Goal: Information Seeking & Learning: Check status

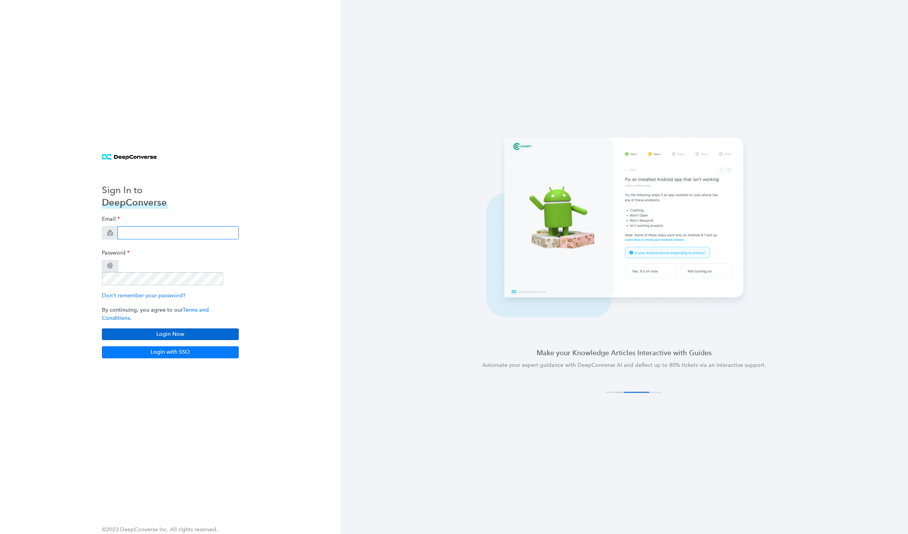
type input "cpowell@gotrg.com"
click at [130, 329] on button "Login Now" at bounding box center [170, 335] width 137 height 12
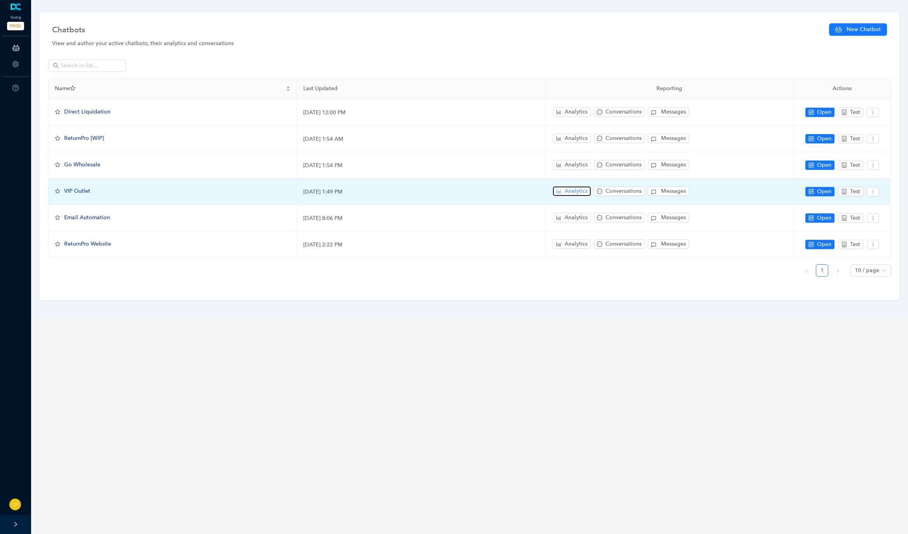
click at [580, 187] on span "Analytics" at bounding box center [576, 191] width 23 height 9
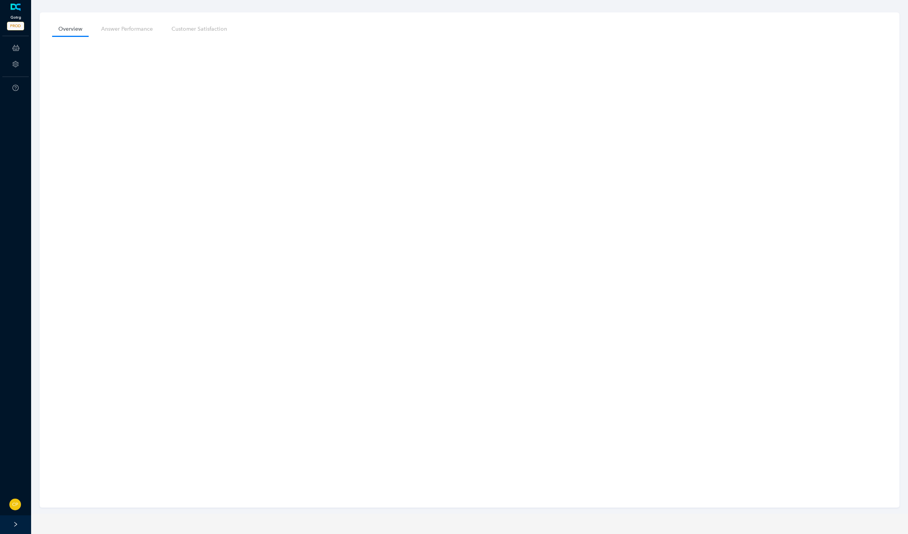
click at [16, 11] on link at bounding box center [15, 7] width 13 height 8
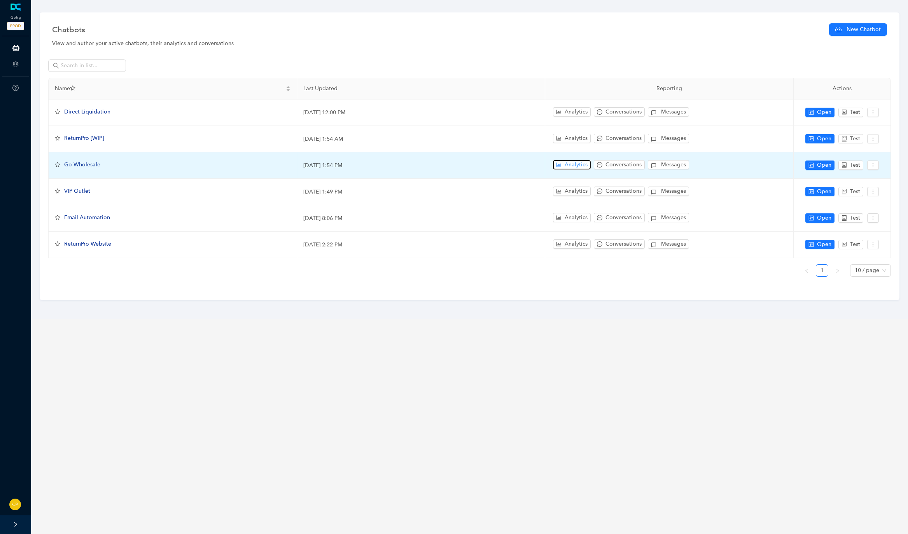
click at [577, 166] on span "Analytics" at bounding box center [576, 165] width 23 height 9
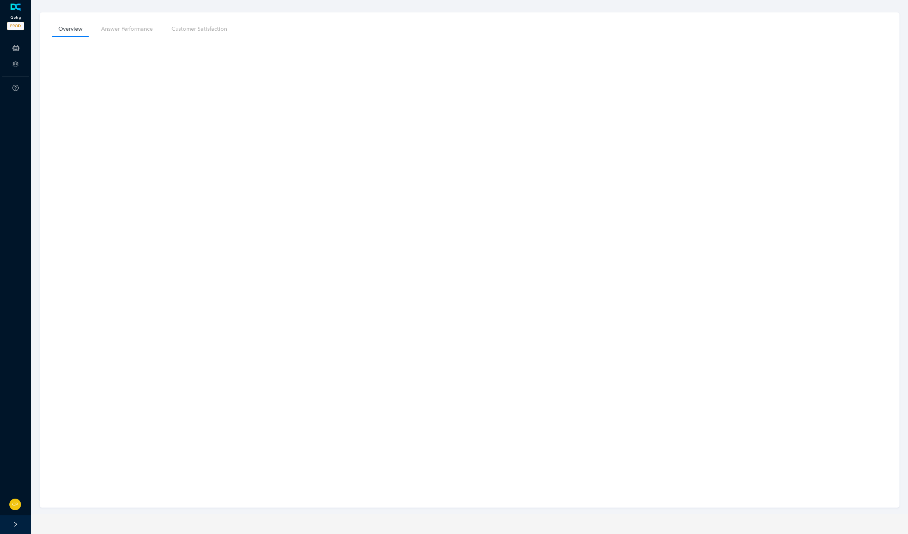
click at [19, 11] on link at bounding box center [15, 7] width 13 height 8
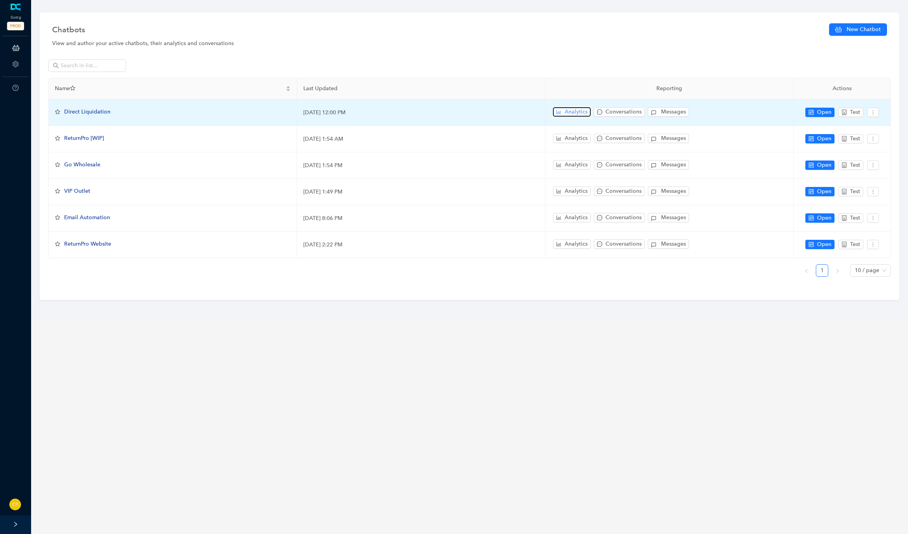
click at [565, 111] on span "Analytics" at bounding box center [576, 112] width 23 height 9
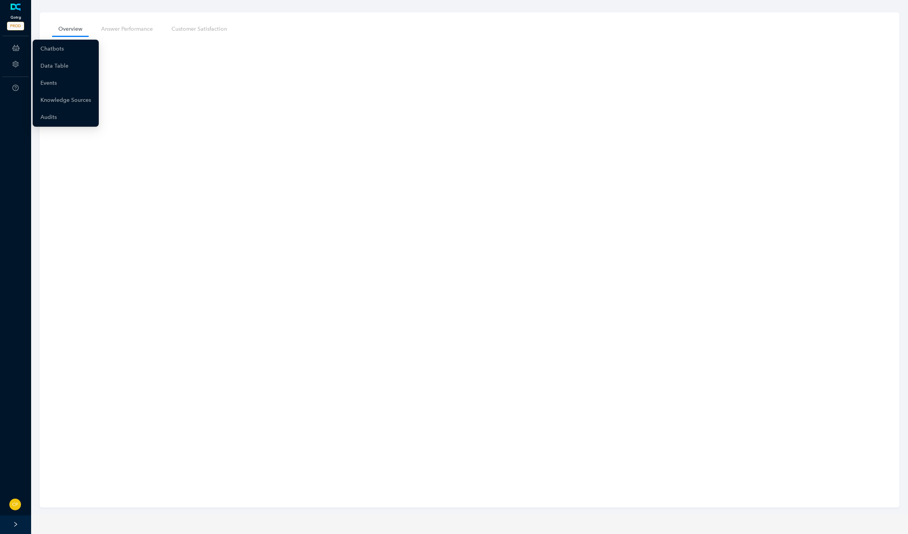
click at [22, 11] on link at bounding box center [15, 7] width 13 height 8
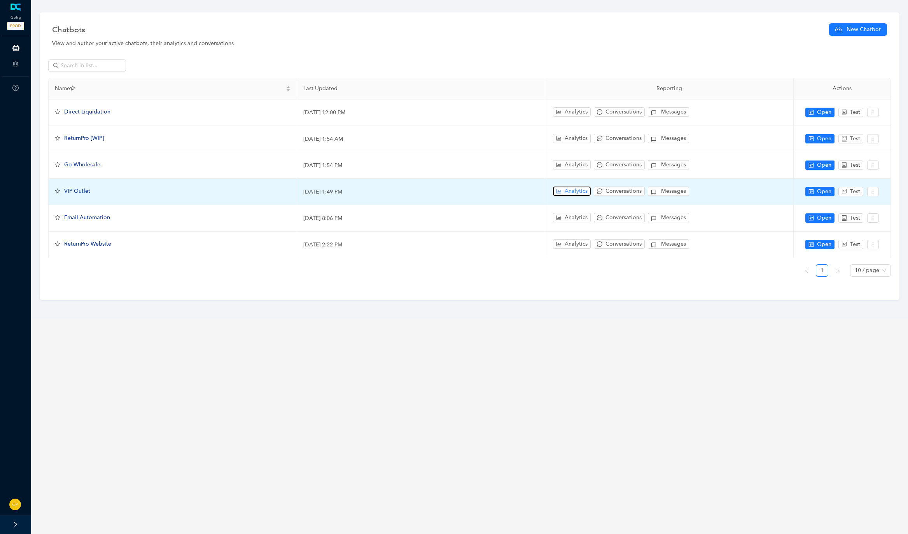
click at [564, 191] on button "Analytics" at bounding box center [572, 191] width 38 height 9
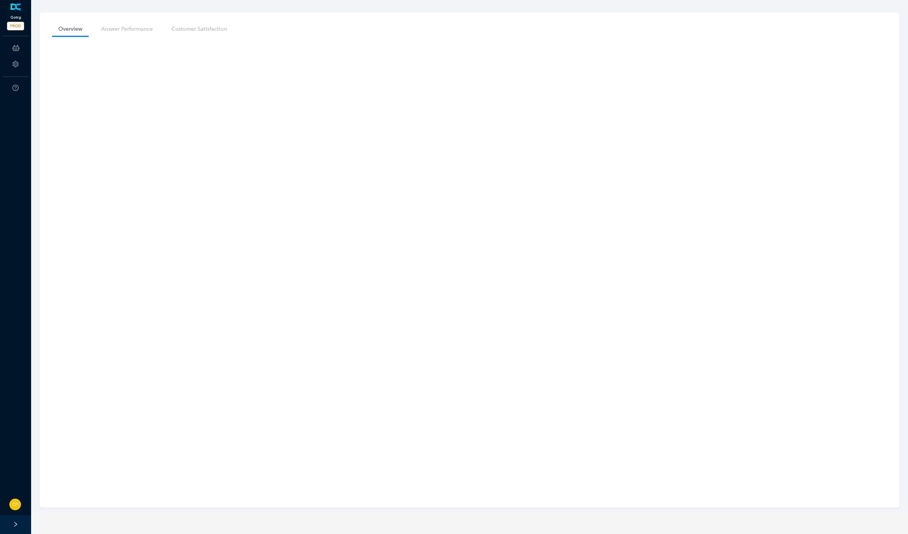
click at [16, 11] on link at bounding box center [15, 7] width 13 height 8
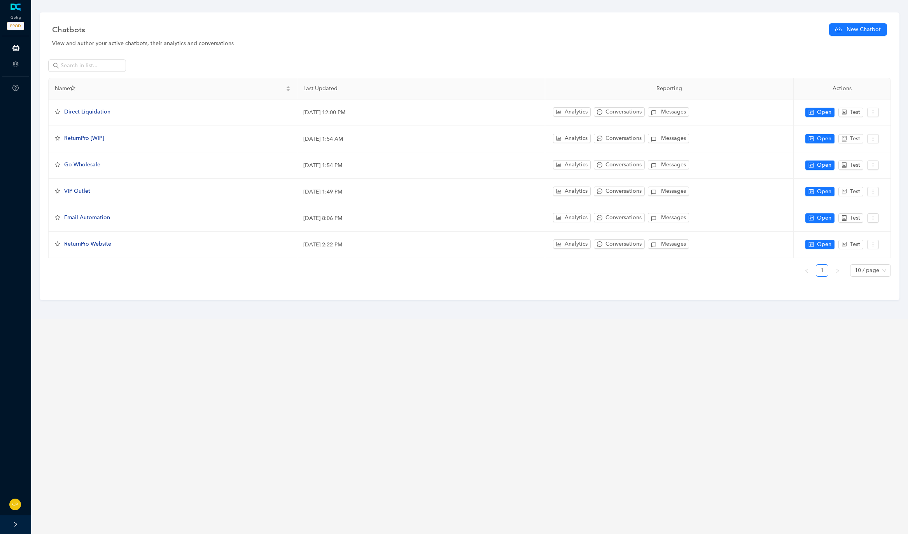
click at [272, 377] on main "Chatbots New Chatbot View and author your active chatbots, their analytics and …" at bounding box center [469, 267] width 877 height 534
click at [128, 423] on main "Chatbots New Chatbot View and author your active chatbots, their analytics and …" at bounding box center [469, 267] width 877 height 534
click at [169, 323] on main "Chatbots New Chatbot View and author your active chatbots, their analytics and …" at bounding box center [469, 267] width 877 height 534
click at [301, 29] on div "Chatbots New Chatbot" at bounding box center [469, 30] width 835 height 16
